Goal: Task Accomplishment & Management: Complete application form

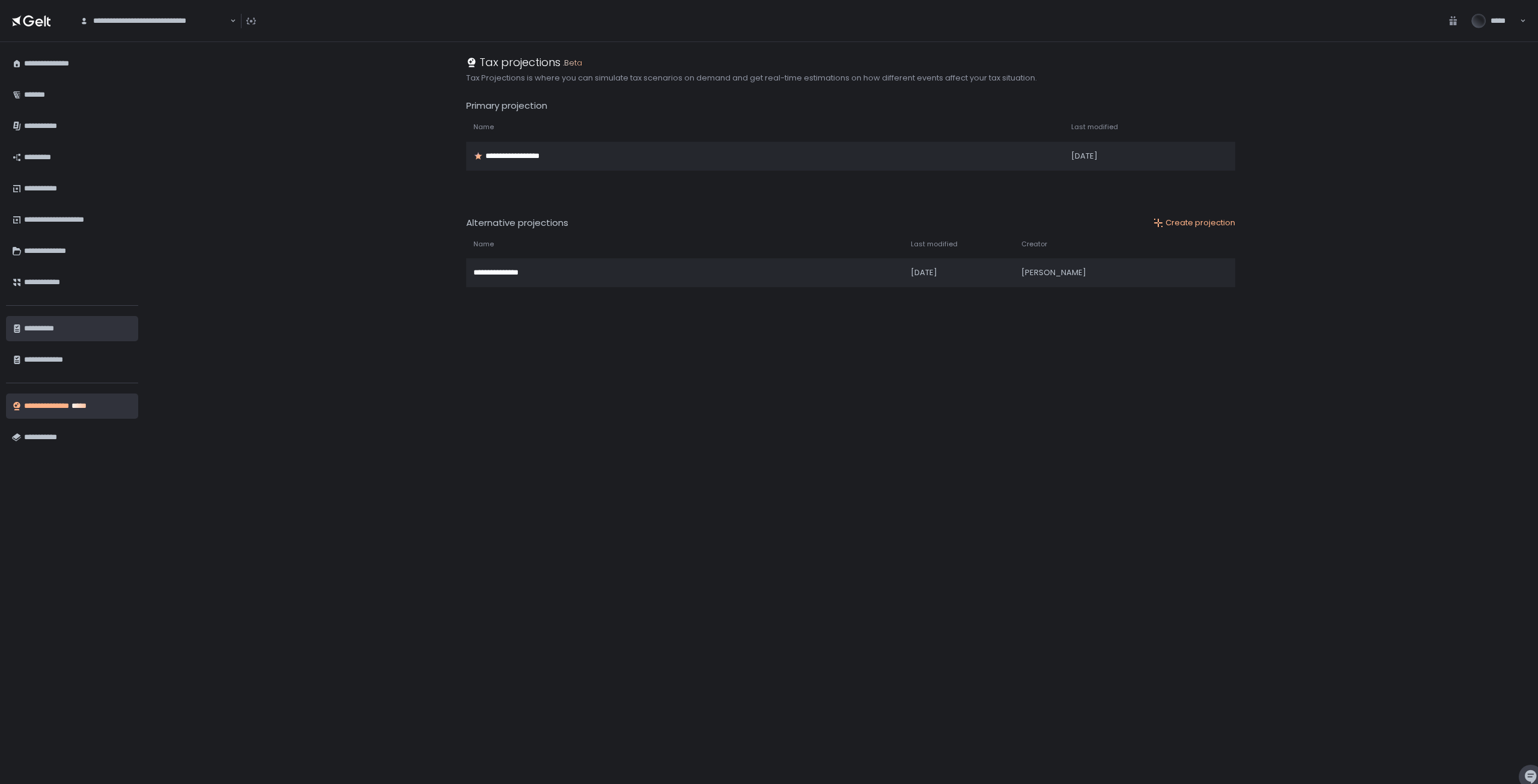
click at [49, 329] on div "**********" at bounding box center [78, 328] width 108 height 20
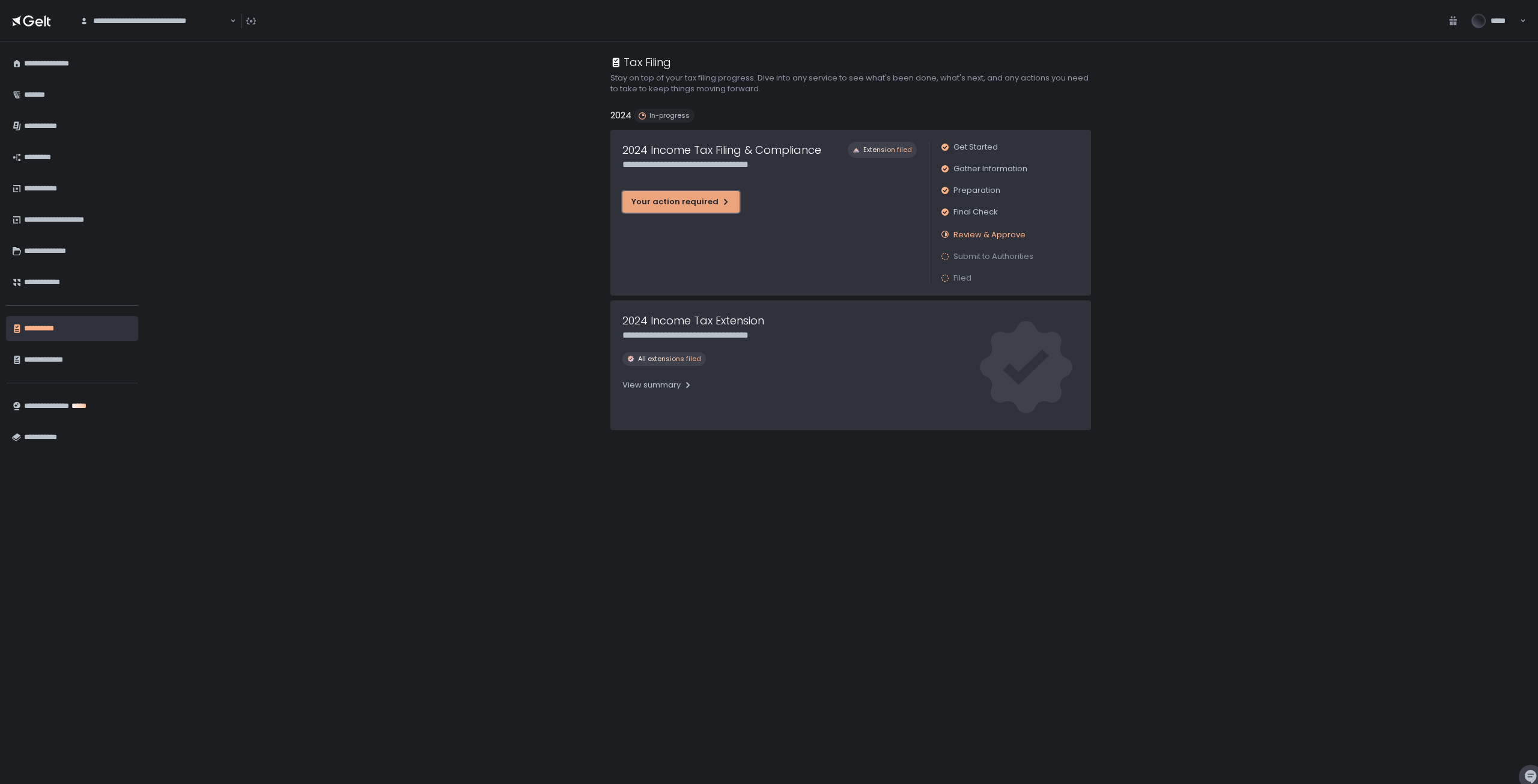
click at [691, 197] on div "Your action required" at bounding box center [681, 202] width 99 height 11
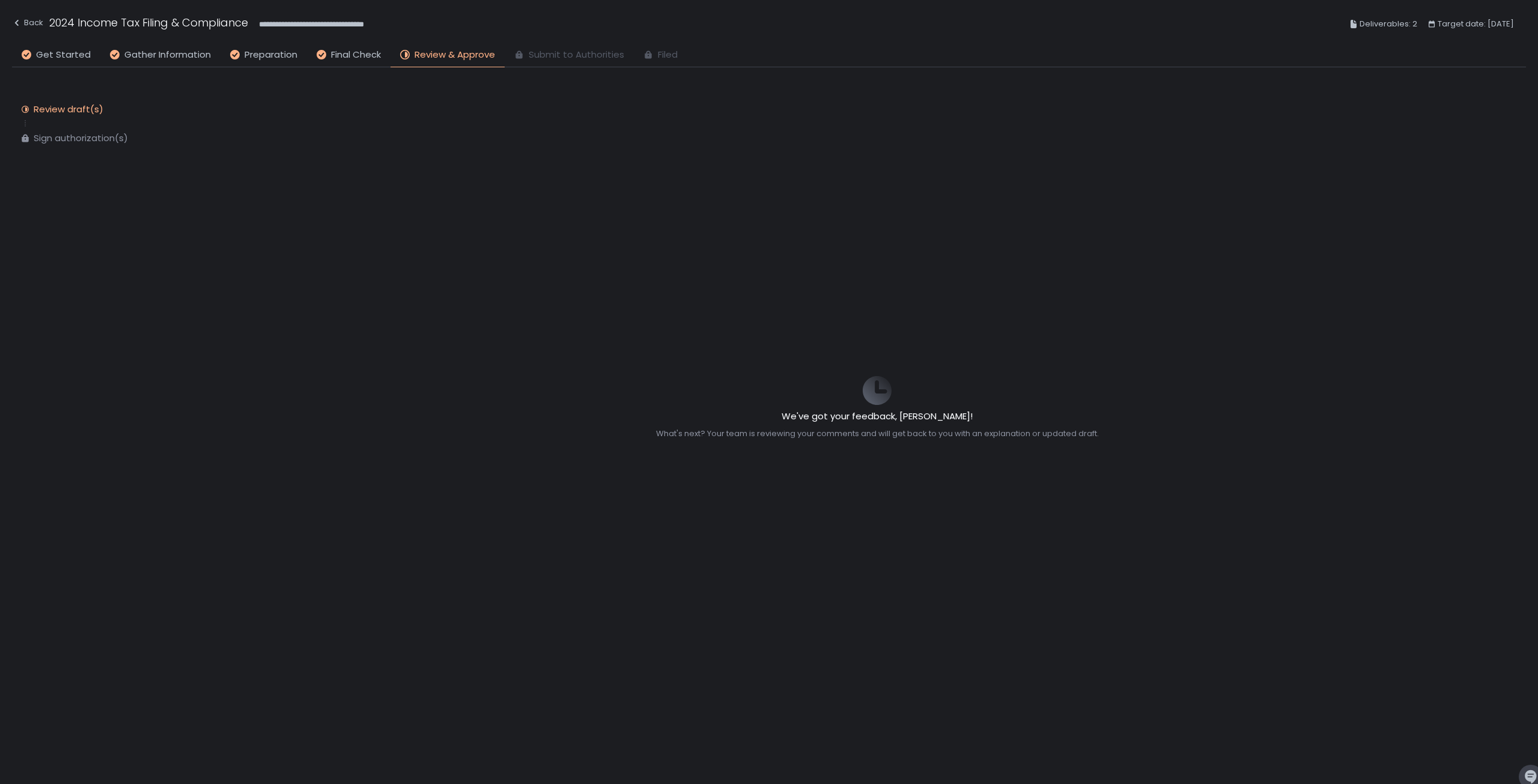
click at [558, 56] on span "Submit to Authorities" at bounding box center [577, 54] width 96 height 14
click at [84, 137] on div "Sign authorization(s)" at bounding box center [81, 138] width 94 height 12
click at [579, 54] on span "Submit to Authorities" at bounding box center [577, 54] width 96 height 14
click at [22, 24] on div "Back" at bounding box center [28, 23] width 31 height 15
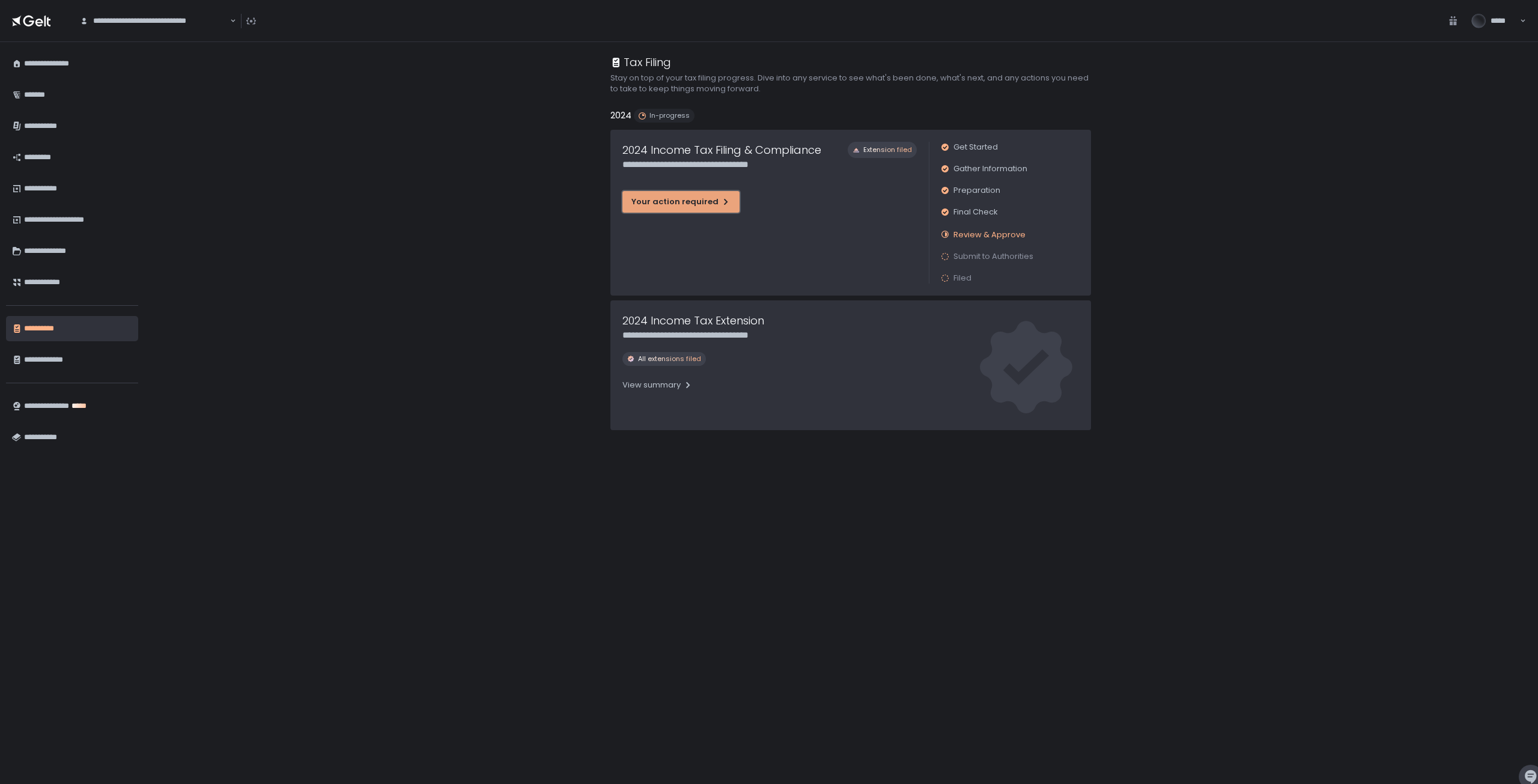
click at [675, 201] on div "Your action required" at bounding box center [681, 202] width 99 height 11
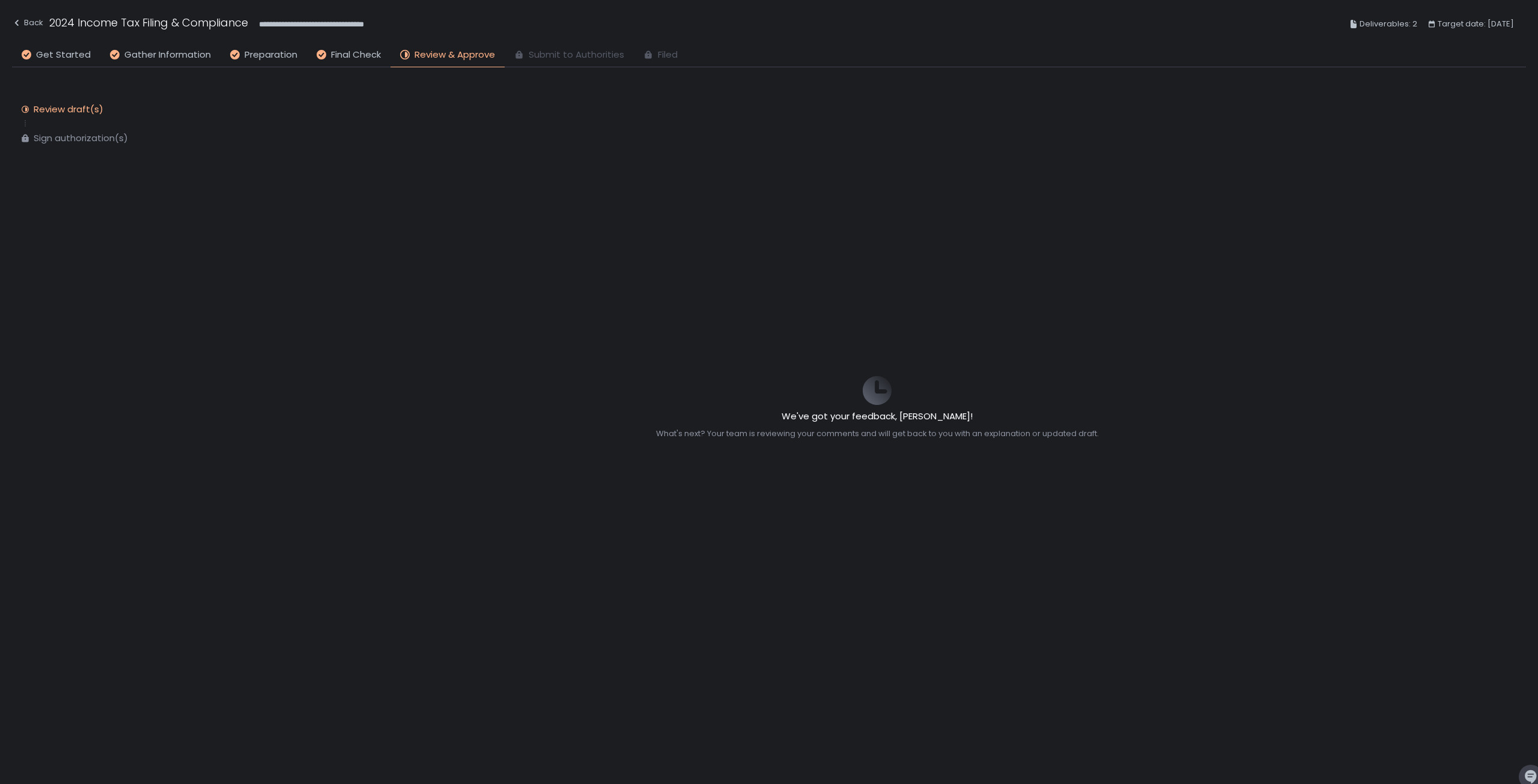
click at [753, 436] on div "What's next? Your team is reviewing your comments and will get back to you with…" at bounding box center [877, 433] width 443 height 11
click at [796, 438] on div "What's next? Your team is reviewing your comments and will get back to you with…" at bounding box center [877, 433] width 443 height 11
click at [357, 53] on span "Final Check" at bounding box center [356, 54] width 50 height 14
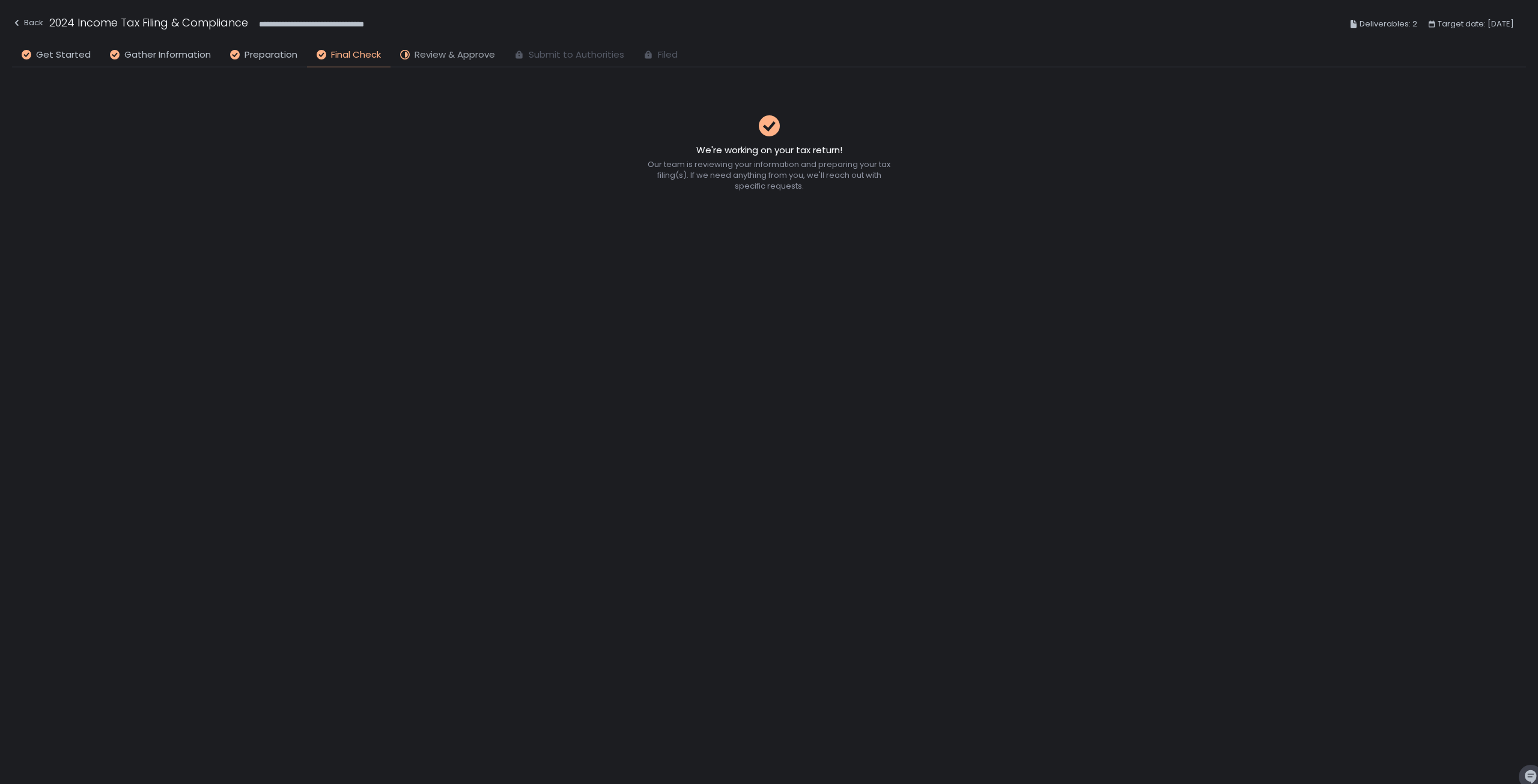
click at [436, 56] on span "Review & Approve" at bounding box center [455, 54] width 81 height 14
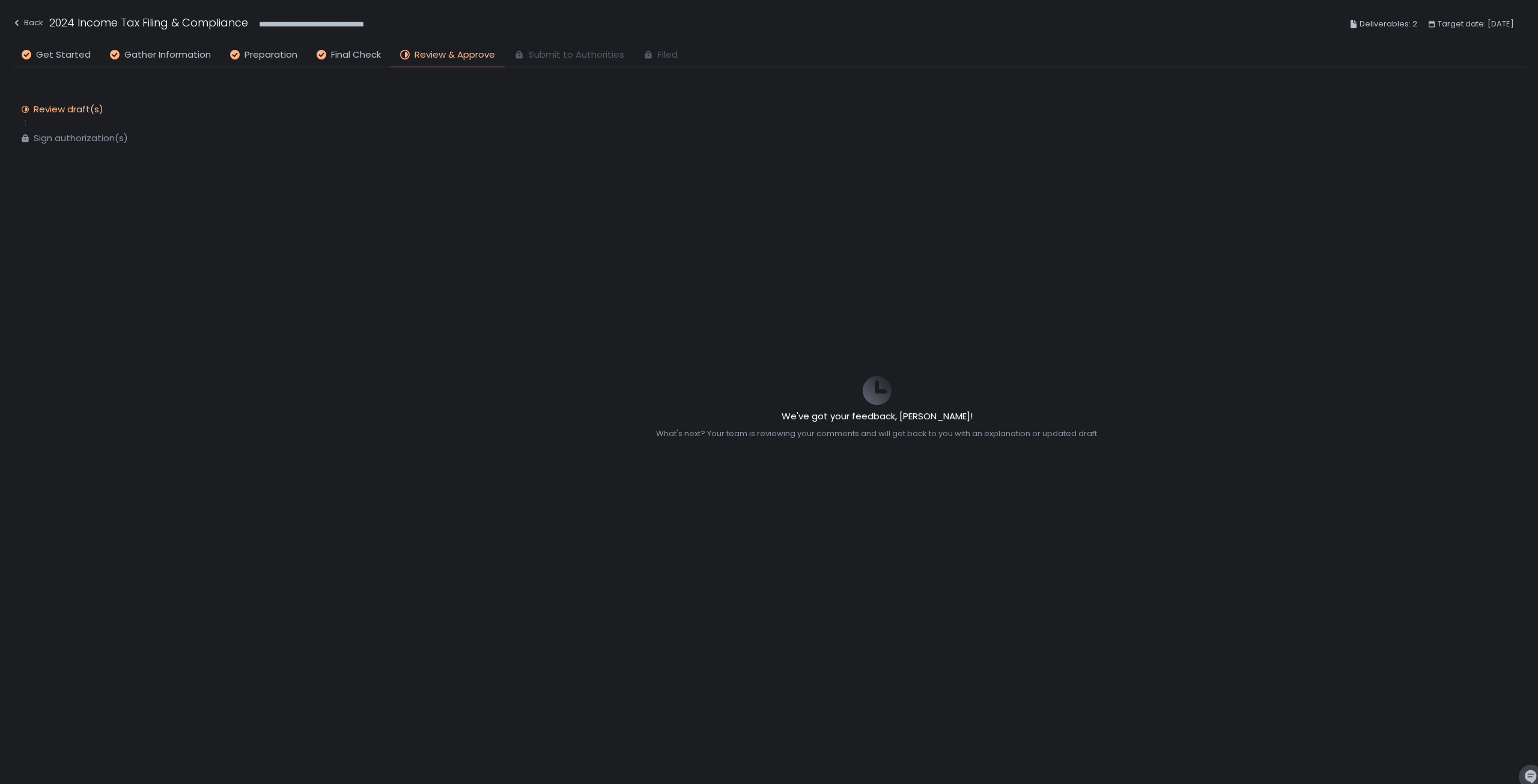
click at [537, 55] on span "Submit to Authorities" at bounding box center [577, 54] width 96 height 14
